Goal: Task Accomplishment & Management: Use online tool/utility

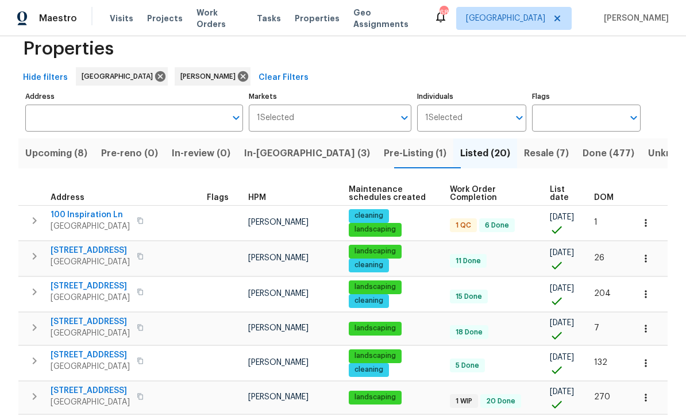
scroll to position [17, 0]
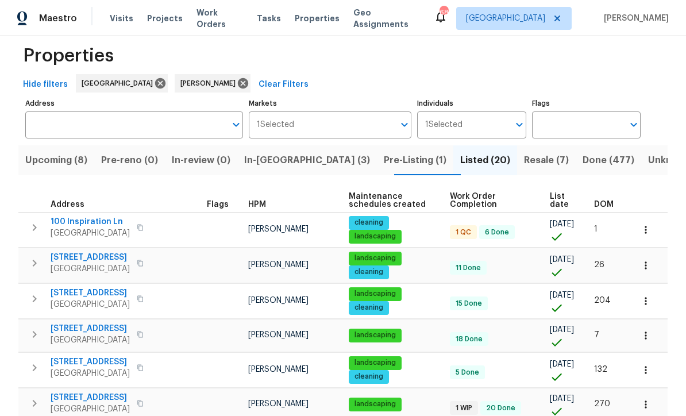
click at [60, 160] on span "Upcoming (8)" at bounding box center [56, 160] width 62 height 16
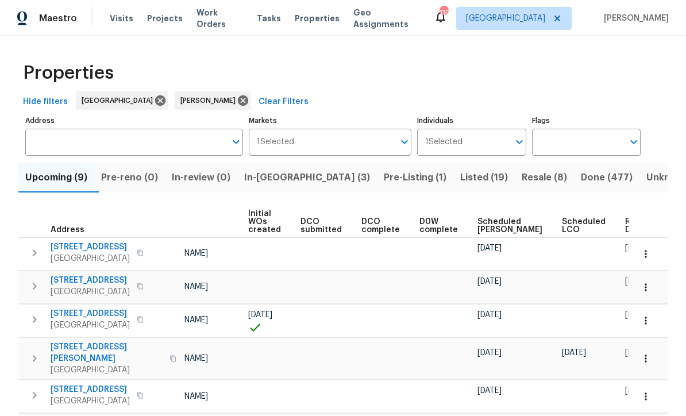
scroll to position [0, 81]
click at [649, 318] on icon "button" at bounding box center [645, 320] width 11 height 11
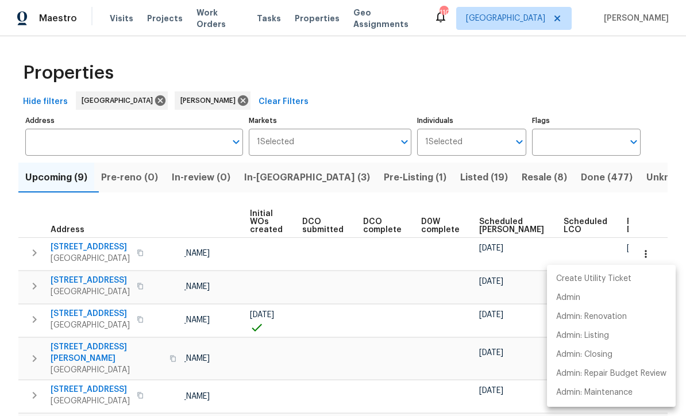
click at [663, 218] on div at bounding box center [343, 208] width 686 height 416
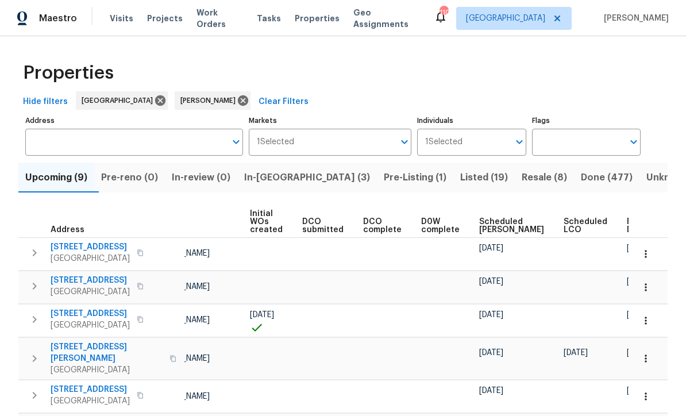
click at [648, 324] on icon "button" at bounding box center [645, 320] width 11 height 11
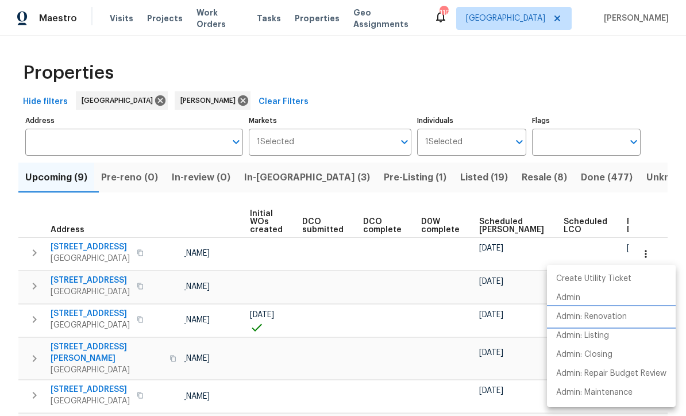
click at [627, 322] on p "Admin: Renovation" at bounding box center [591, 317] width 71 height 12
click at [640, 83] on div at bounding box center [343, 208] width 686 height 416
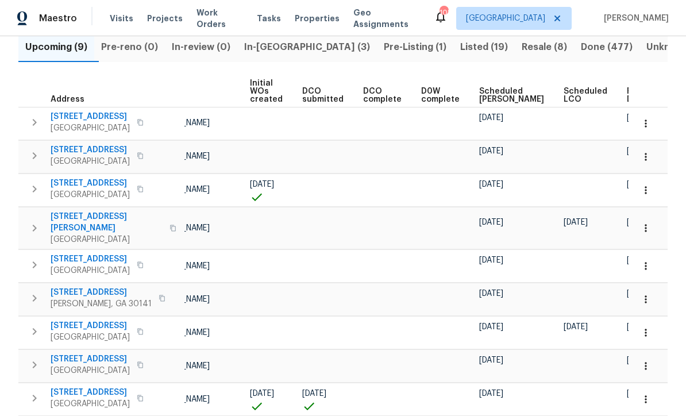
click at [627, 94] on span "Ready Date" at bounding box center [639, 95] width 25 height 16
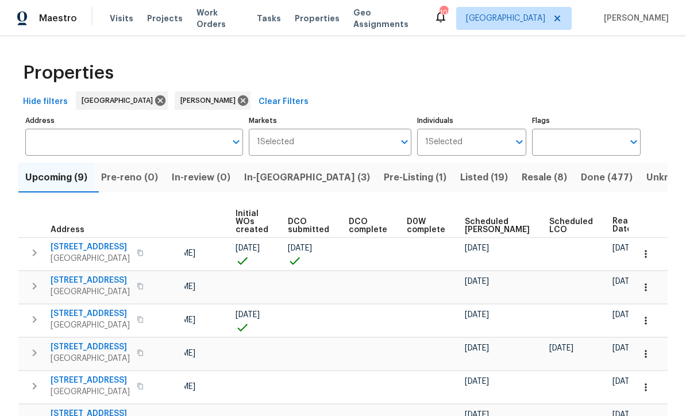
scroll to position [0, 95]
click at [644, 285] on icon "button" at bounding box center [645, 287] width 11 height 11
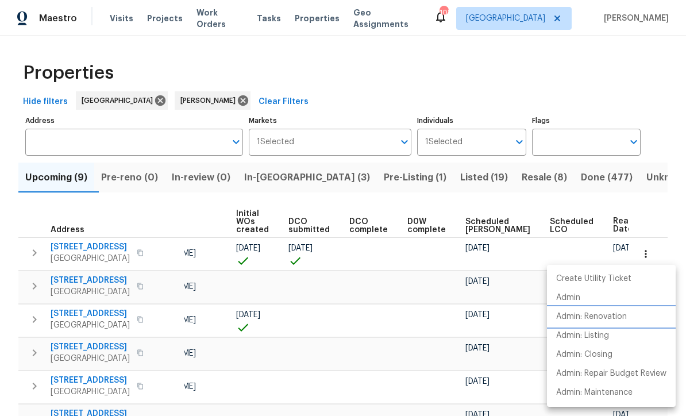
click at [616, 320] on p "Admin: Renovation" at bounding box center [591, 317] width 71 height 12
click at [105, 345] on div at bounding box center [343, 208] width 686 height 416
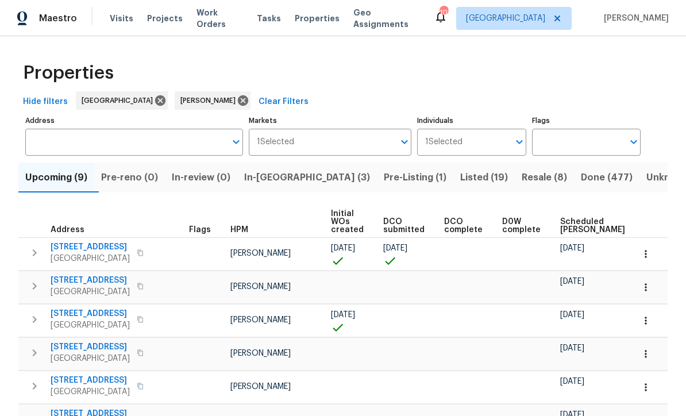
scroll to position [0, 0]
click at [80, 282] on span "253 Mill Pointe Trl" at bounding box center [90, 280] width 79 height 11
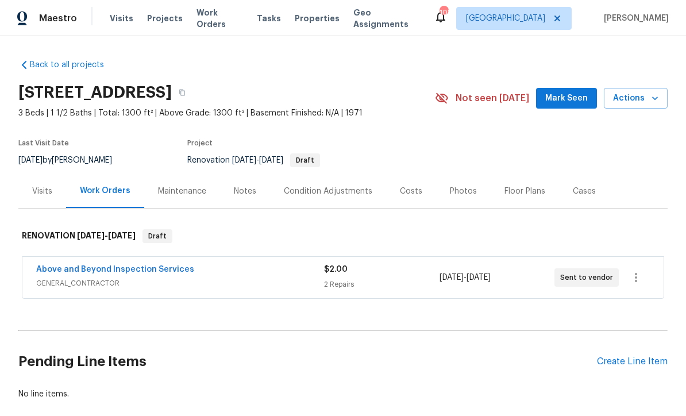
click at [86, 271] on link "Above and Beyond Inspection Services" at bounding box center [115, 270] width 158 height 8
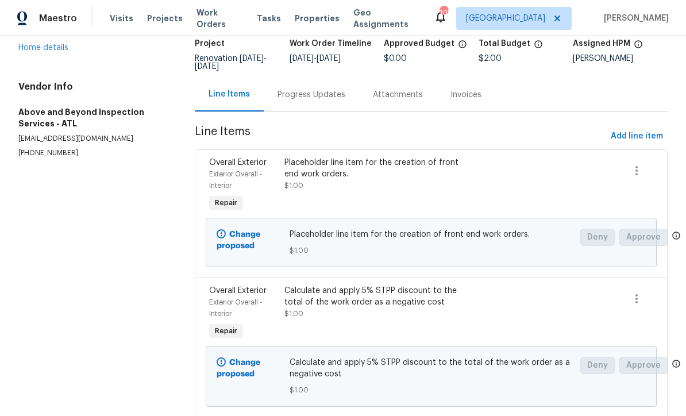
scroll to position [78, 0]
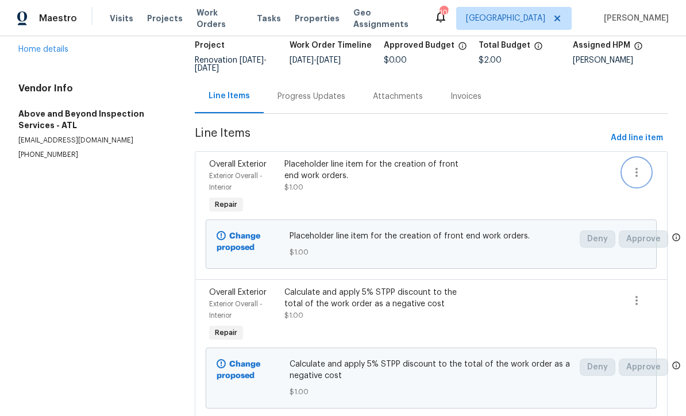
click at [632, 172] on icon "button" at bounding box center [637, 173] width 14 height 14
click at [638, 167] on li "Cancel" at bounding box center [645, 172] width 44 height 19
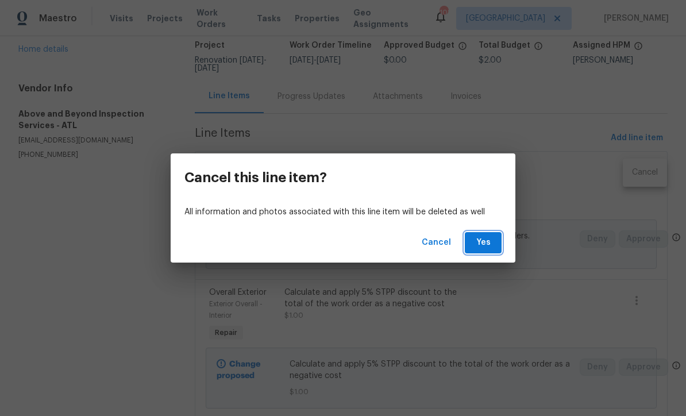
click at [484, 243] on span "Yes" at bounding box center [483, 243] width 18 height 14
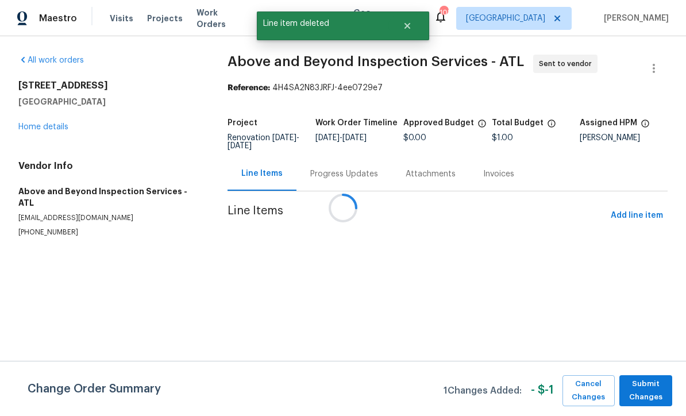
scroll to position [0, 0]
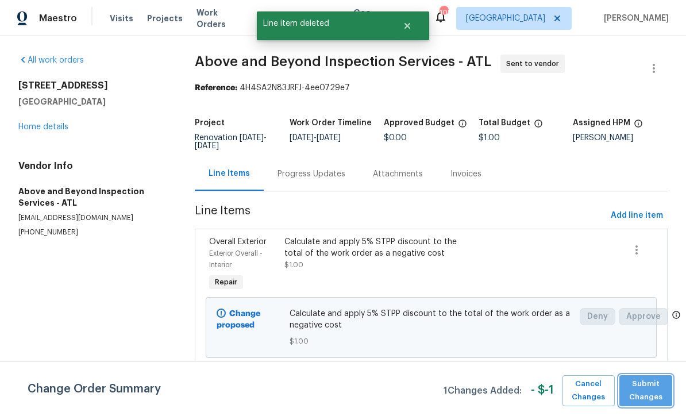
click at [647, 387] on span "Submit Changes" at bounding box center [645, 391] width 41 height 26
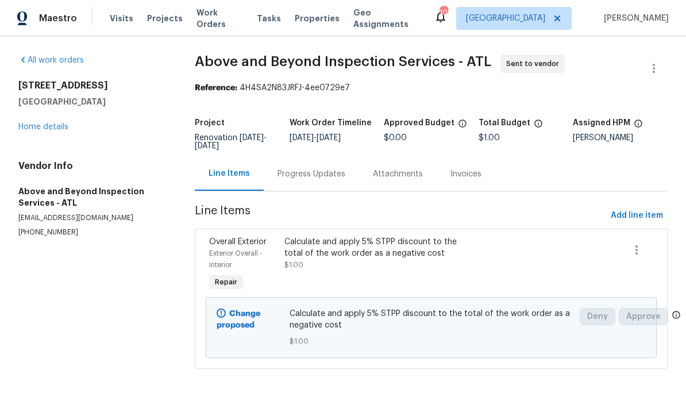
click at [36, 128] on link "Home details" at bounding box center [43, 127] width 50 height 8
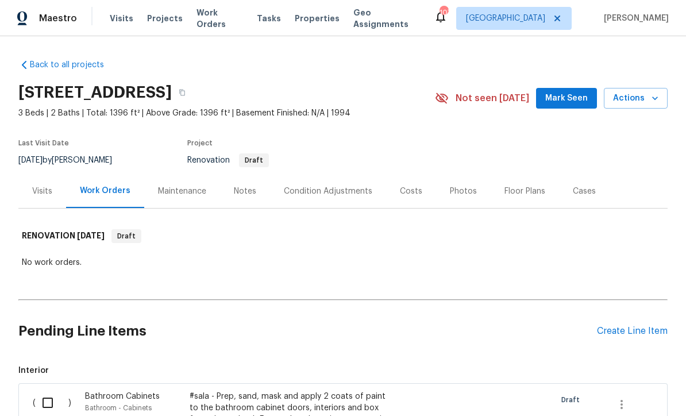
click at [313, 191] on div "Condition Adjustments" at bounding box center [328, 191] width 89 height 11
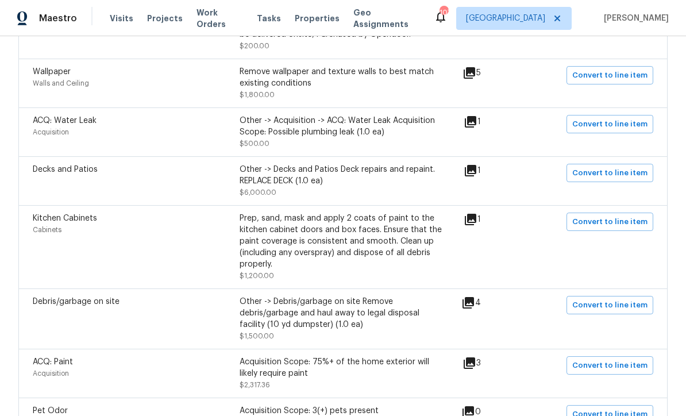
scroll to position [536, 0]
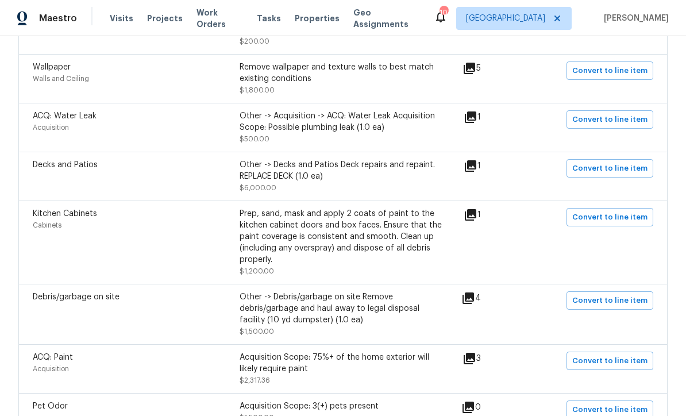
click at [474, 300] on icon at bounding box center [468, 298] width 11 height 11
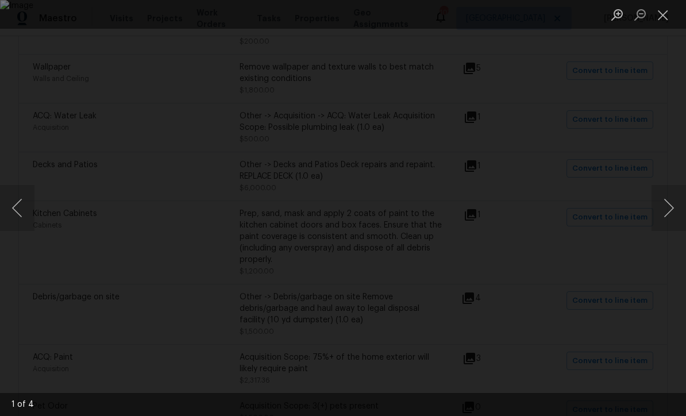
click at [669, 209] on button "Next image" at bounding box center [669, 208] width 34 height 46
click at [671, 207] on button "Next image" at bounding box center [669, 208] width 34 height 46
click at [672, 205] on button "Next image" at bounding box center [669, 208] width 34 height 46
click at [672, 206] on button "Next image" at bounding box center [669, 208] width 34 height 46
click at [674, 199] on button "Next image" at bounding box center [669, 208] width 34 height 46
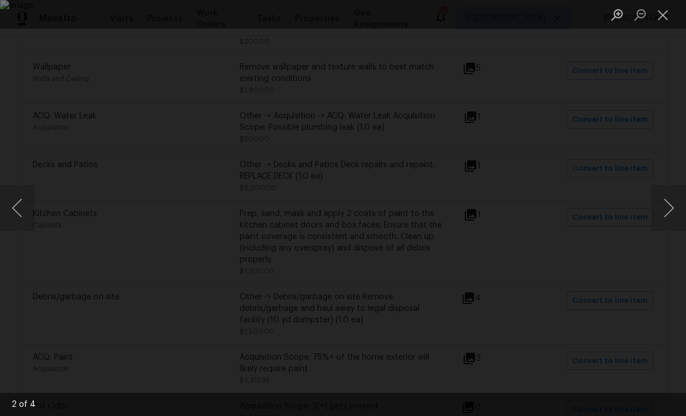
click at [665, 13] on button "Close lightbox" at bounding box center [663, 15] width 23 height 20
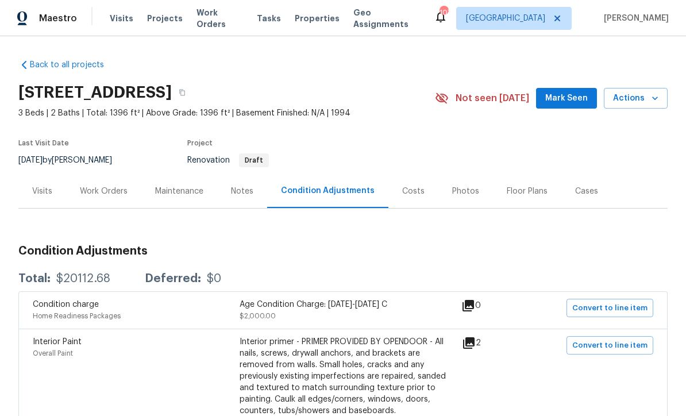
scroll to position [0, 0]
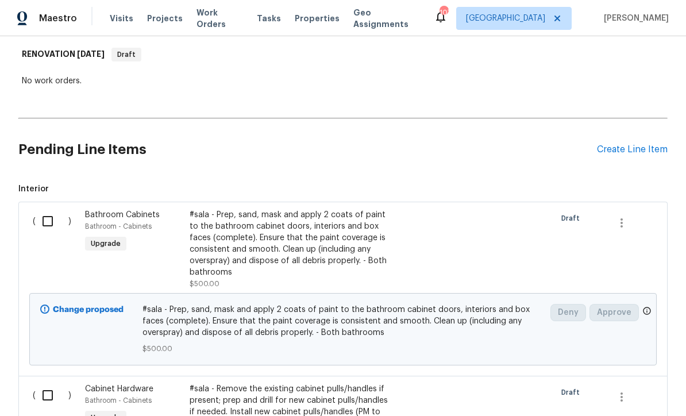
scroll to position [284, 0]
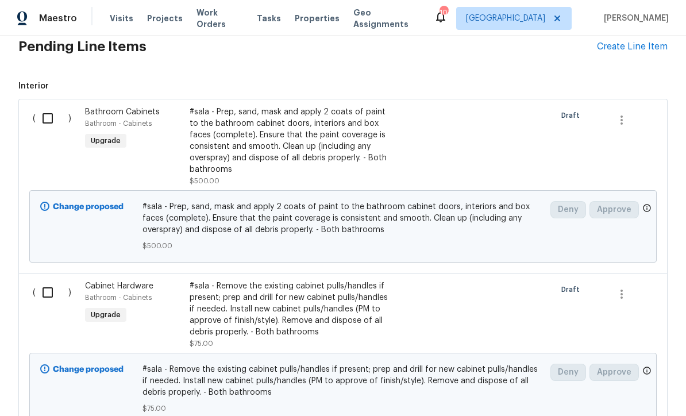
click at [47, 116] on input "checkbox" at bounding box center [52, 118] width 33 height 24
checkbox input "true"
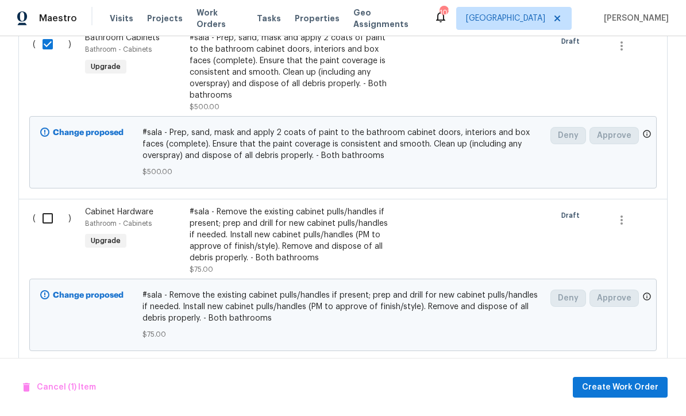
click at [43, 216] on input "checkbox" at bounding box center [52, 218] width 33 height 24
checkbox input "true"
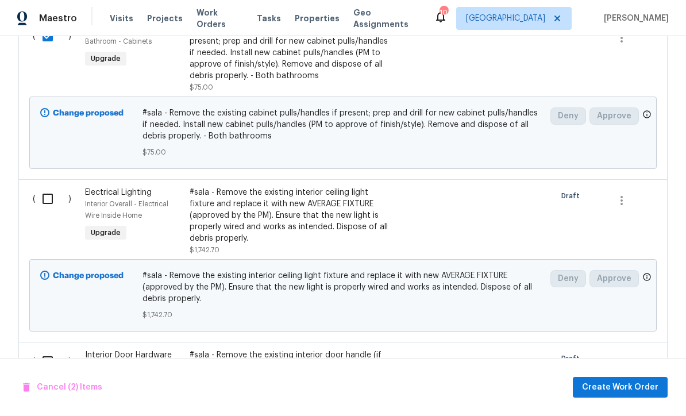
scroll to position [547, 0]
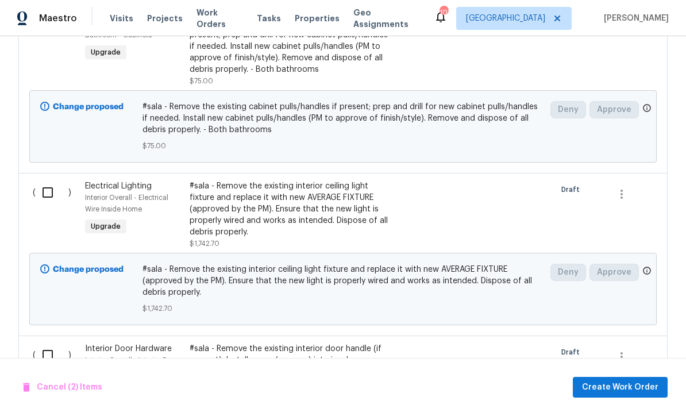
click at [49, 188] on input "checkbox" at bounding box center [52, 192] width 33 height 24
checkbox input "true"
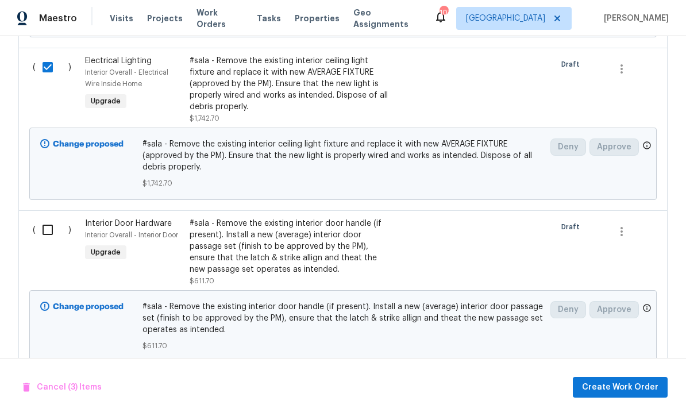
scroll to position [675, 0]
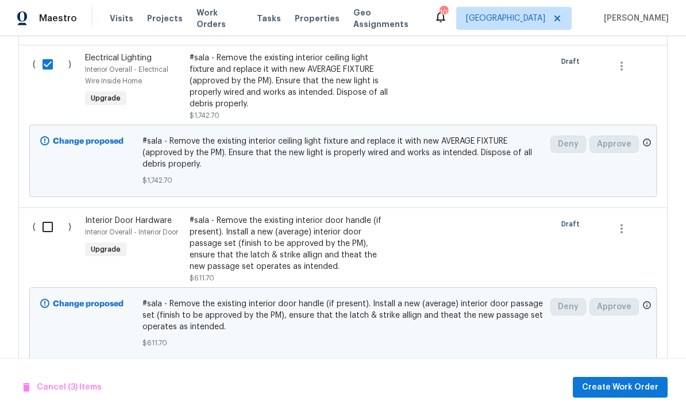
click at [45, 231] on input "checkbox" at bounding box center [52, 227] width 33 height 24
checkbox input "true"
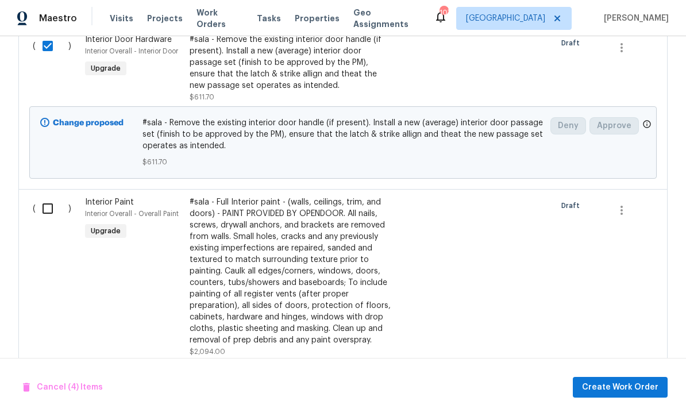
scroll to position [872, 0]
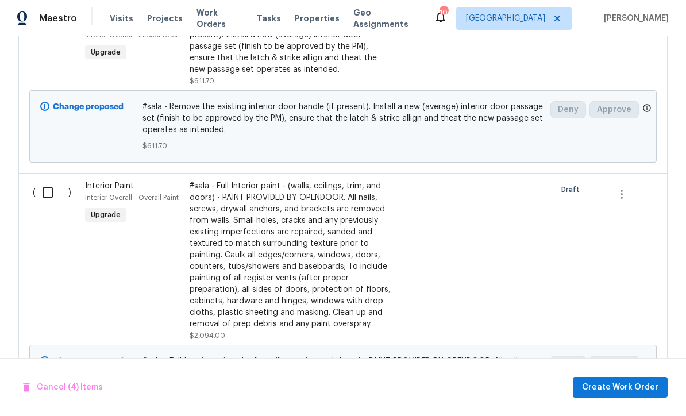
click at [51, 190] on input "checkbox" at bounding box center [52, 192] width 33 height 24
checkbox input "true"
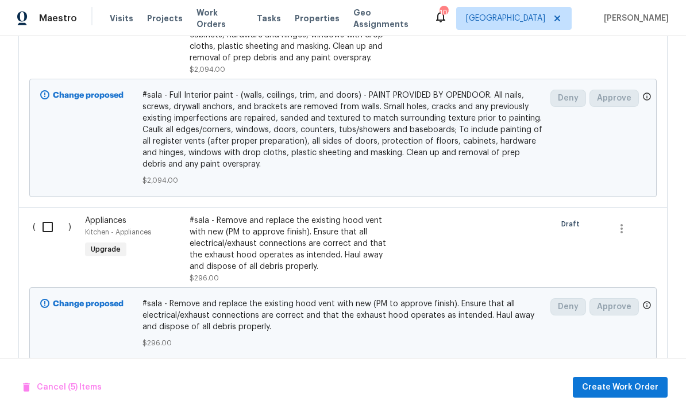
scroll to position [1151, 0]
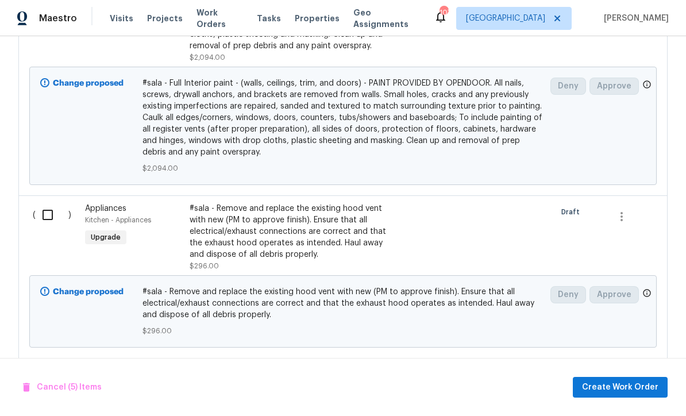
click at [44, 216] on input "checkbox" at bounding box center [52, 215] width 33 height 24
checkbox input "true"
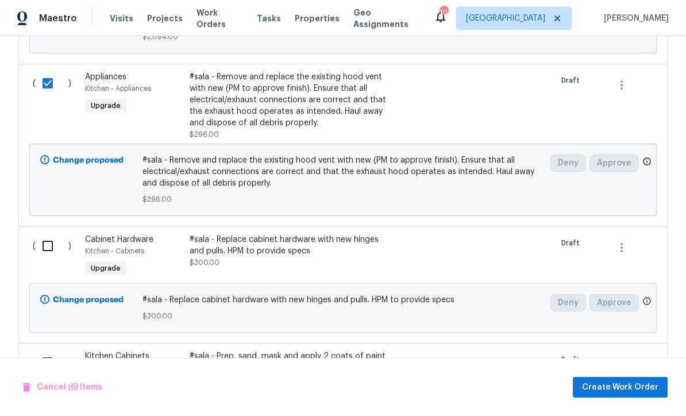
scroll to position [1284, 0]
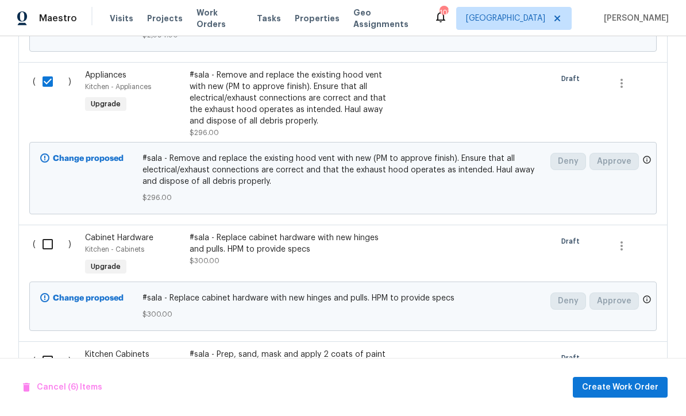
click at [42, 245] on input "checkbox" at bounding box center [52, 244] width 33 height 24
checkbox input "true"
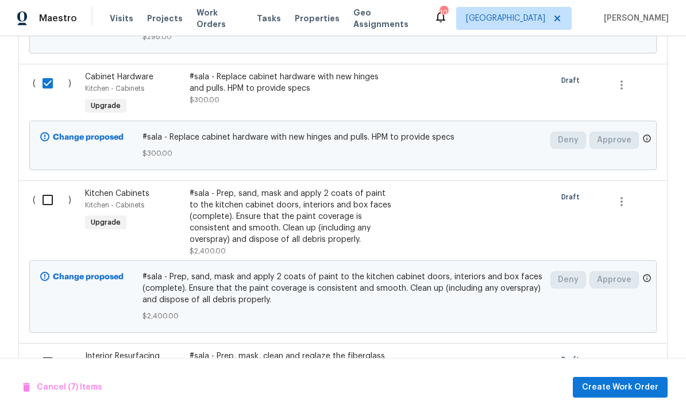
scroll to position [1470, 0]
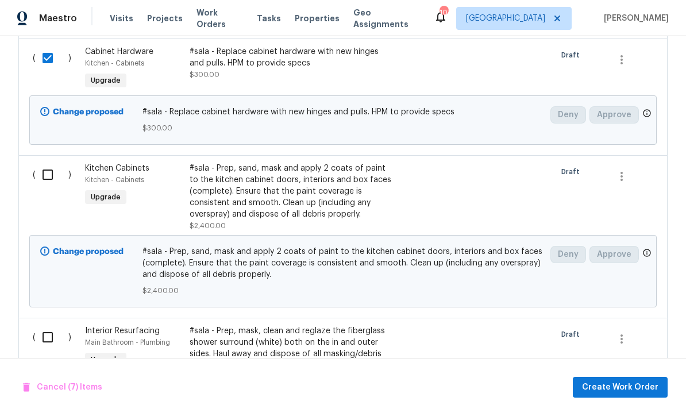
click at [51, 177] on input "checkbox" at bounding box center [52, 175] width 33 height 24
checkbox input "true"
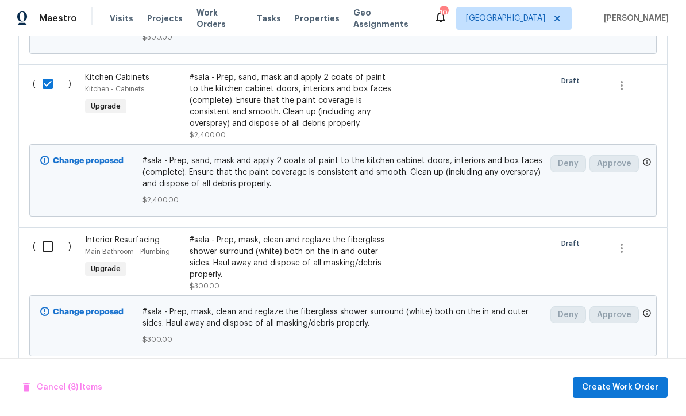
scroll to position [1579, 0]
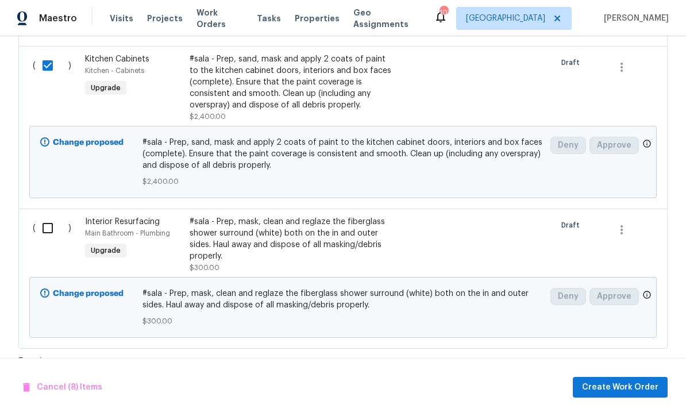
click at [46, 230] on input "checkbox" at bounding box center [52, 228] width 33 height 24
checkbox input "true"
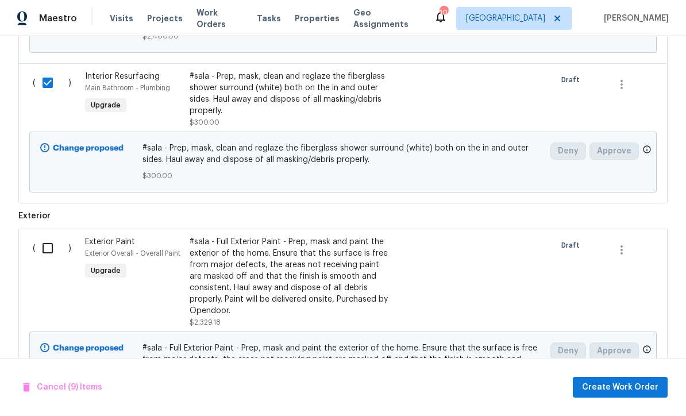
scroll to position [1727, 0]
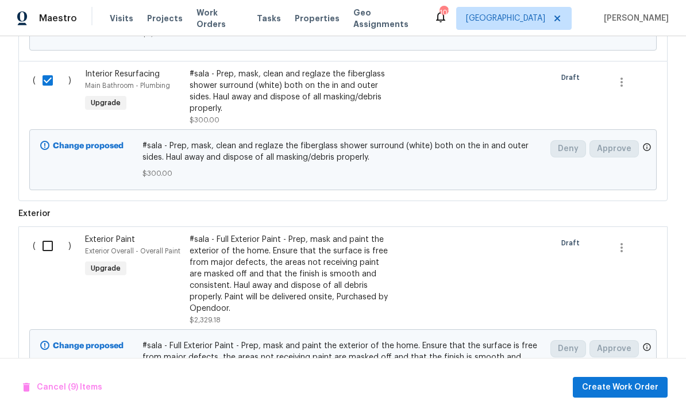
click at [47, 245] on input "checkbox" at bounding box center [52, 246] width 33 height 24
checkbox input "true"
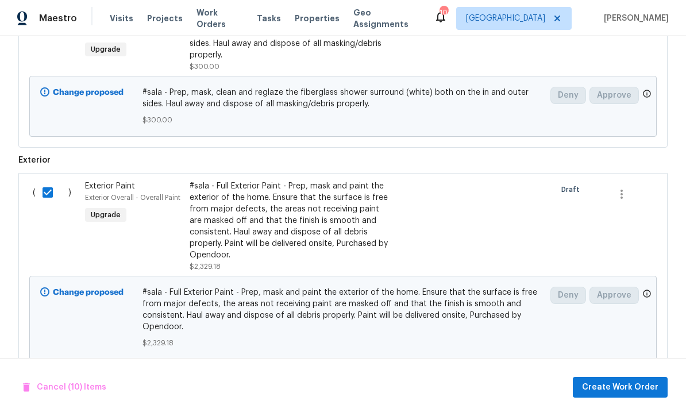
scroll to position [1780, 0]
click at [621, 386] on span "Create Work Order" at bounding box center [620, 387] width 76 height 14
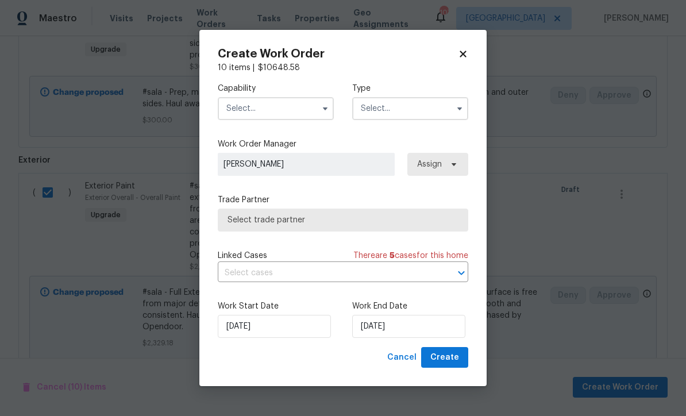
click at [245, 110] on input "text" at bounding box center [276, 108] width 116 height 23
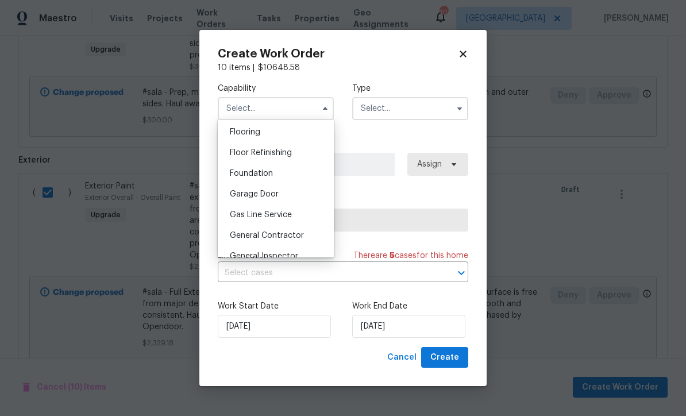
scroll to position [462, 0]
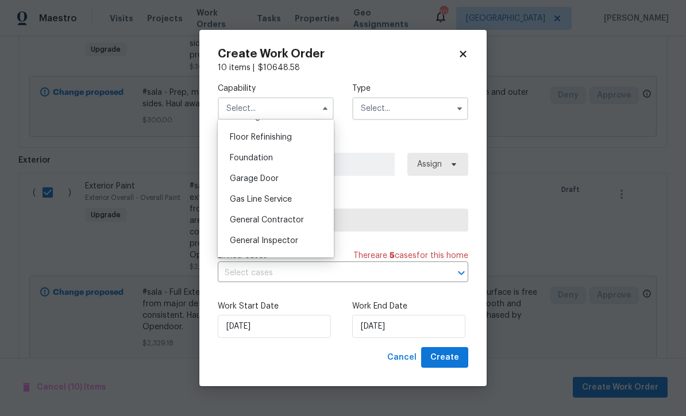
click at [267, 221] on span "General Contractor" at bounding box center [267, 220] width 74 height 8
type input "General Contractor"
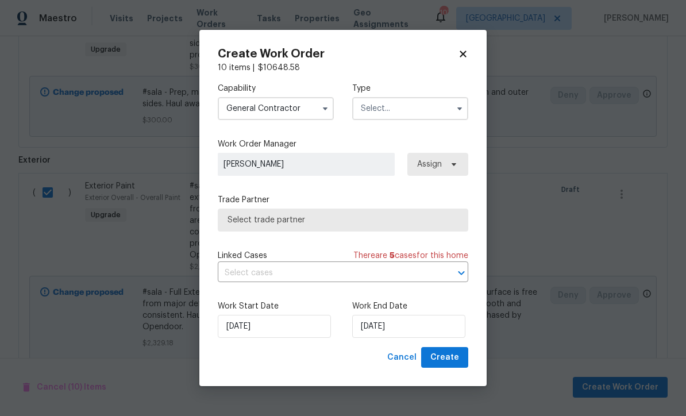
click at [382, 103] on input "text" at bounding box center [410, 108] width 116 height 23
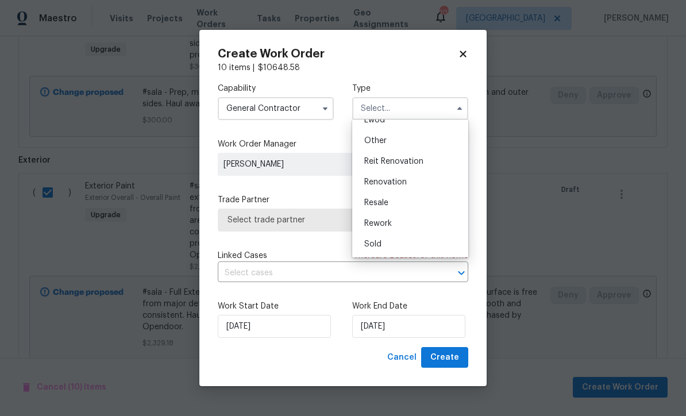
scroll to position [137, 0]
click at [380, 182] on span "Renovation" at bounding box center [385, 182] width 43 height 8
type input "Renovation"
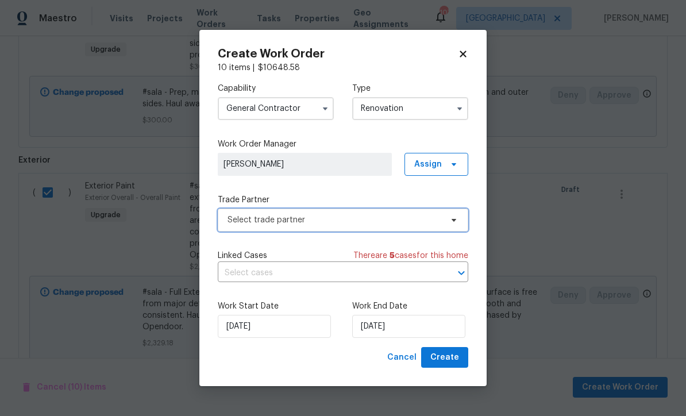
click at [249, 220] on span "Select trade partner" at bounding box center [335, 219] width 214 height 11
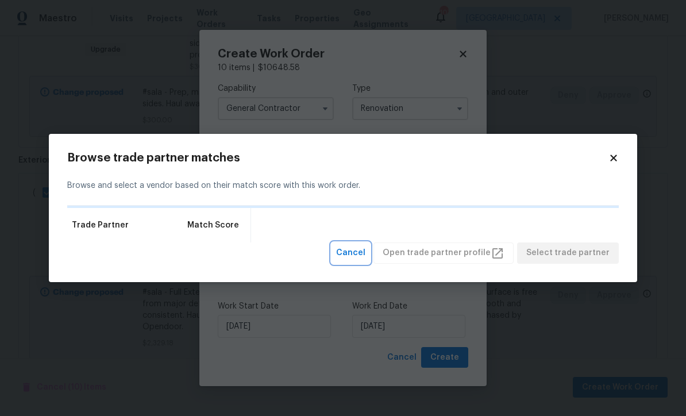
click at [359, 255] on span "Cancel" at bounding box center [350, 253] width 29 height 14
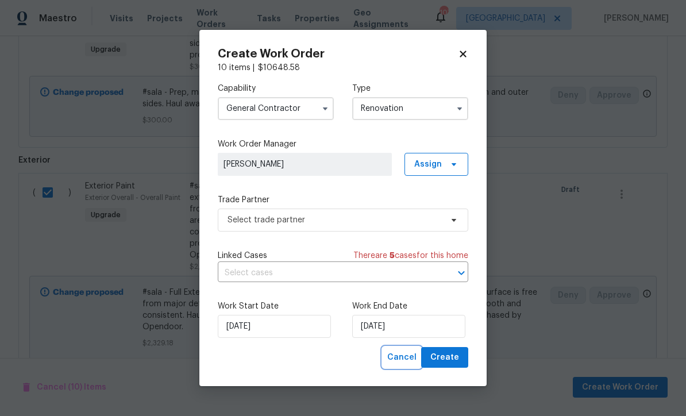
click at [399, 357] on span "Cancel" at bounding box center [401, 358] width 29 height 14
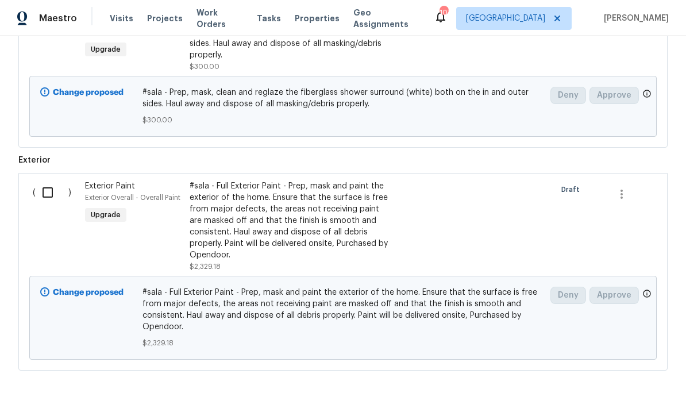
checkbox input "false"
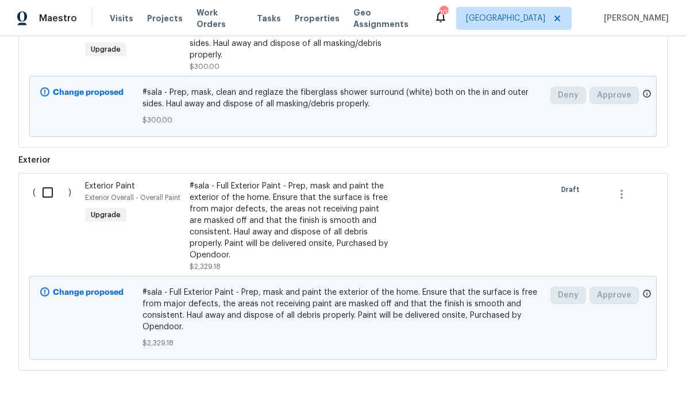
checkbox input "false"
